Goal: Information Seeking & Learning: Learn about a topic

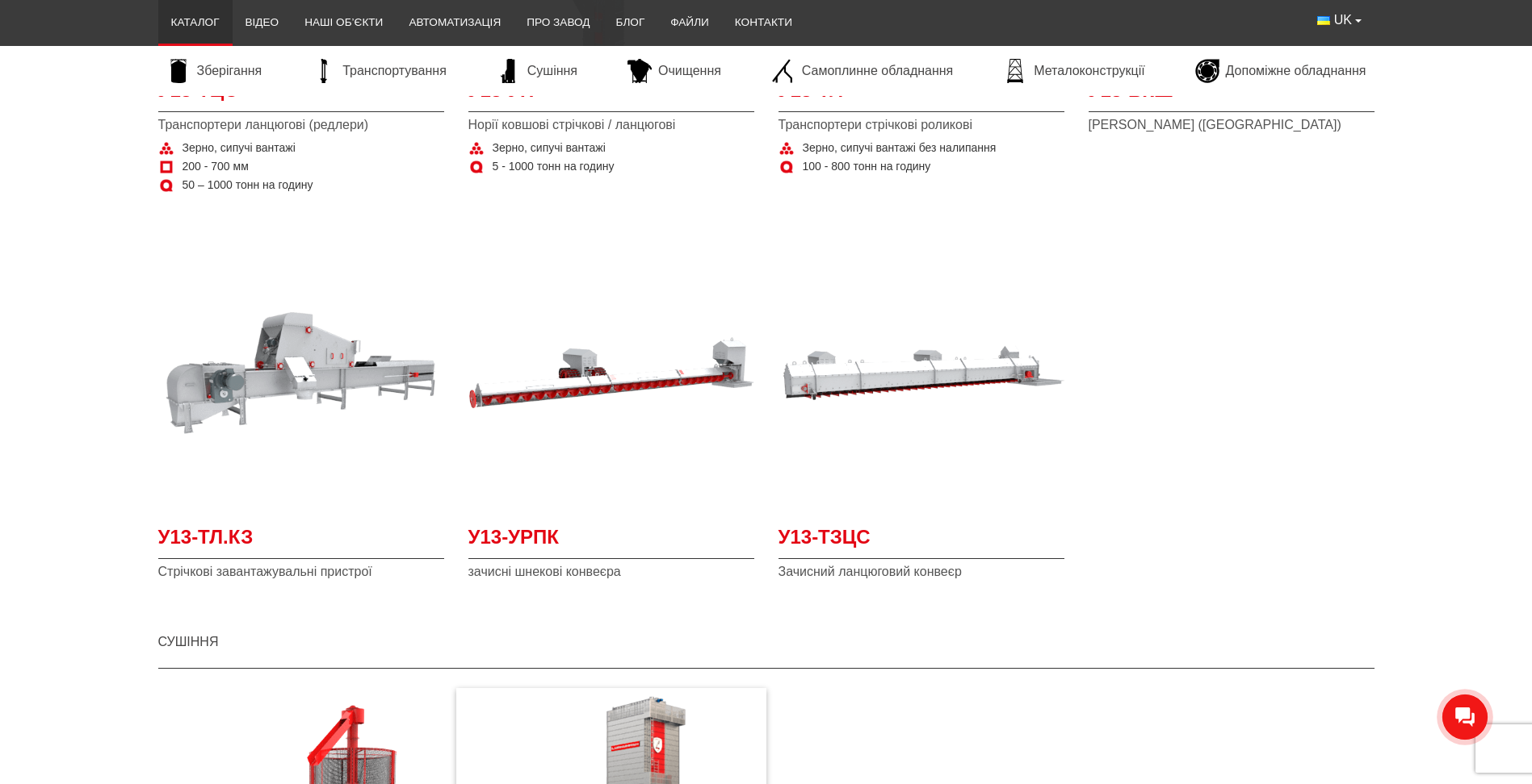
scroll to position [2020, 0]
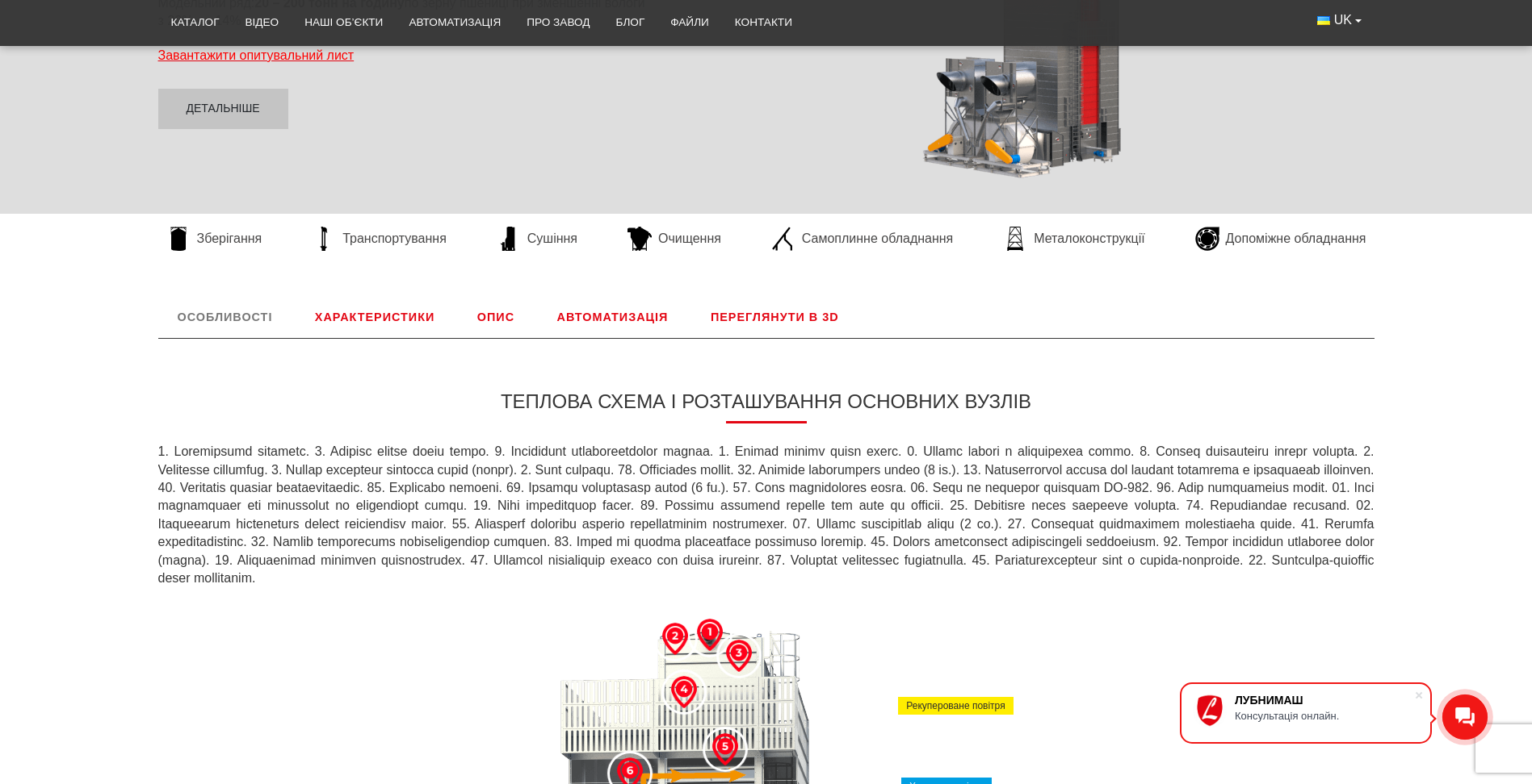
click at [335, 316] on link "Характеристики" at bounding box center [374, 317] width 158 height 42
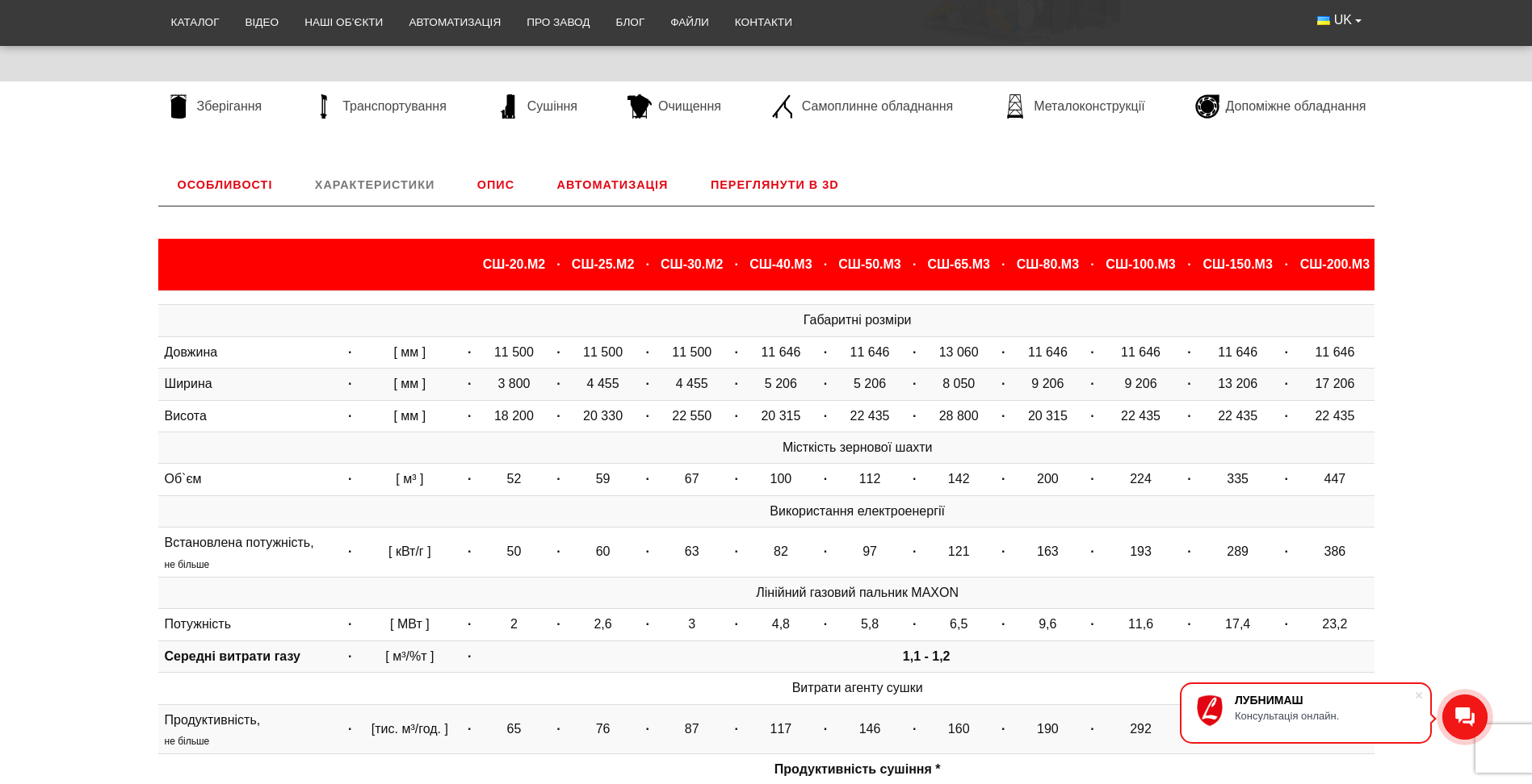
scroll to position [404, 0]
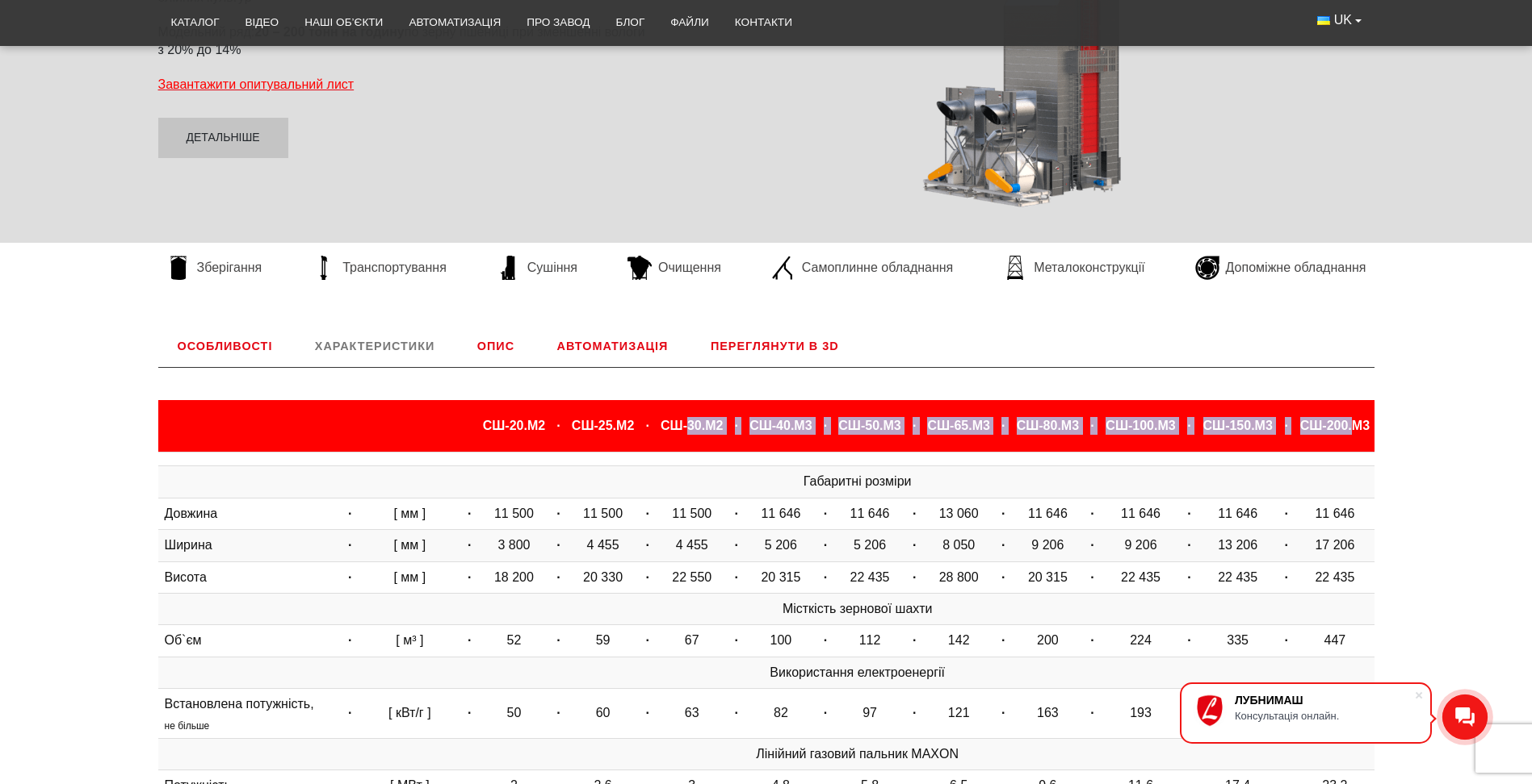
drag, startPoint x: 1348, startPoint y: 424, endPoint x: 685, endPoint y: 420, distance: 663.0
click at [685, 420] on tr "СШ-20.М2 · СШ-25.М2 · СШ-30.М2 · СШ-40.М3 · СШ-50.М3 · СШ-65.М3 · СШ-80.М3 · СШ…" at bounding box center [766, 426] width 1216 height 52
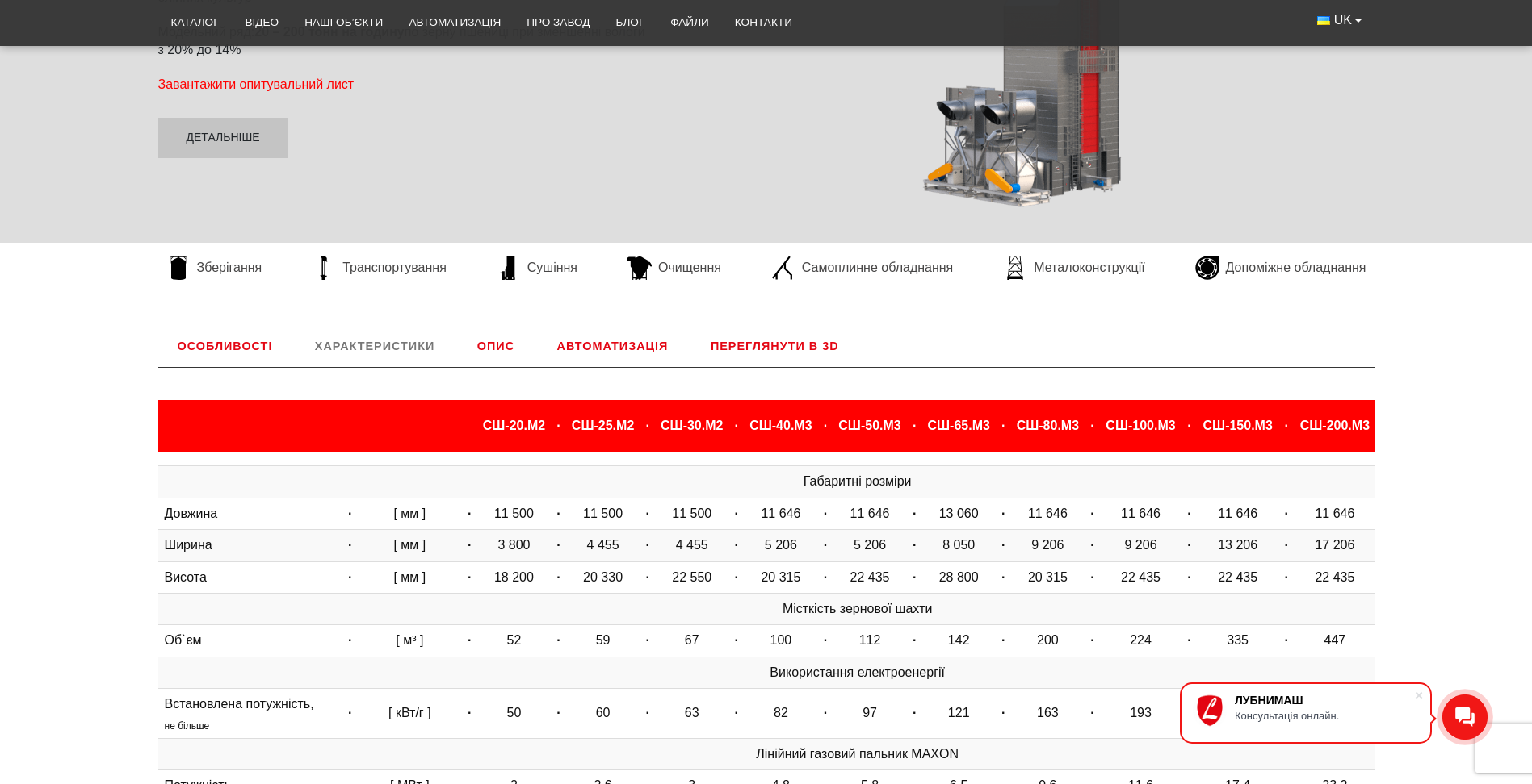
drag, startPoint x: 685, startPoint y: 420, endPoint x: 657, endPoint y: 442, distance: 35.6
click at [657, 442] on th "СШ-30.М2" at bounding box center [691, 426] width 70 height 52
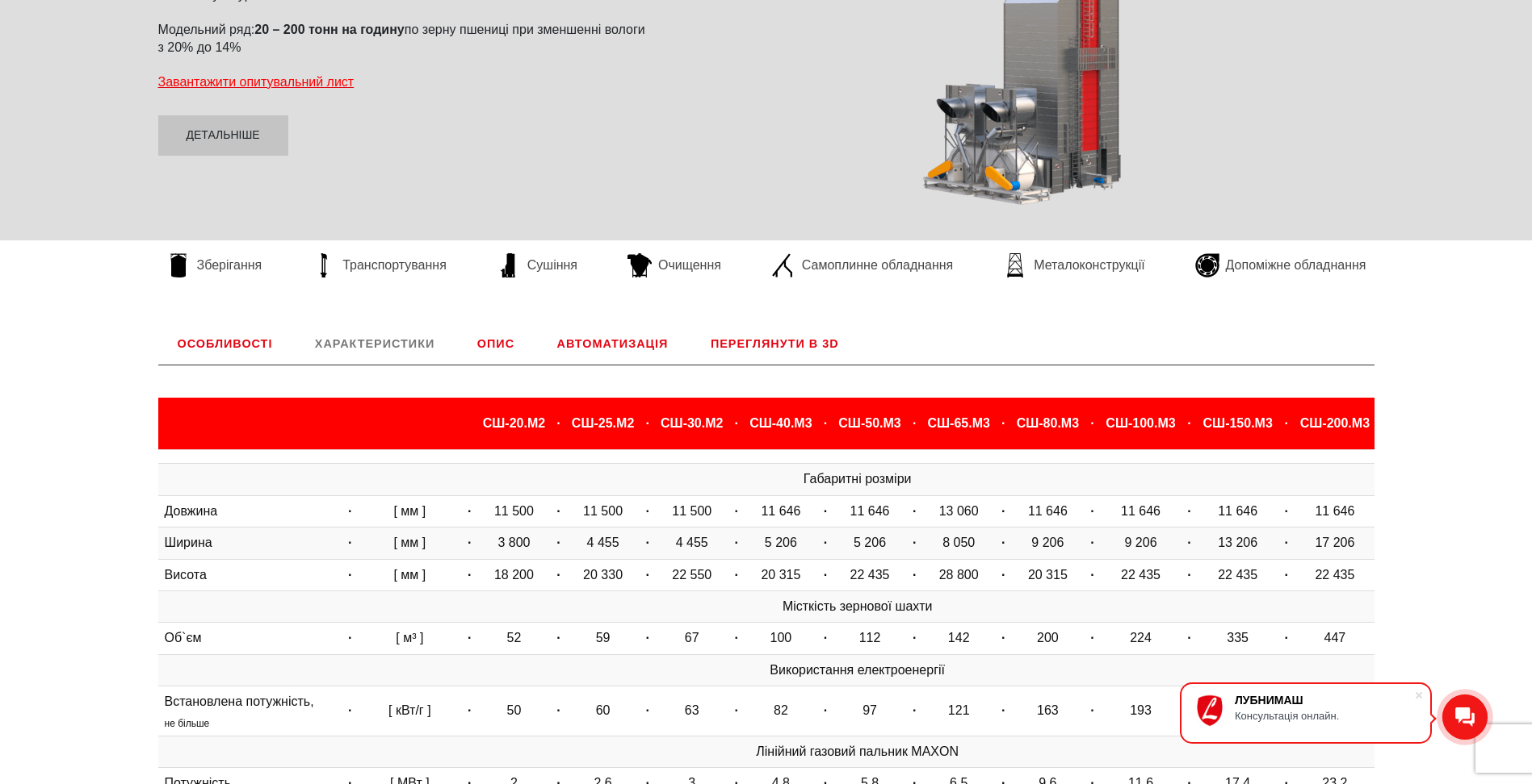
scroll to position [0, 0]
